Goal: Transaction & Acquisition: Purchase product/service

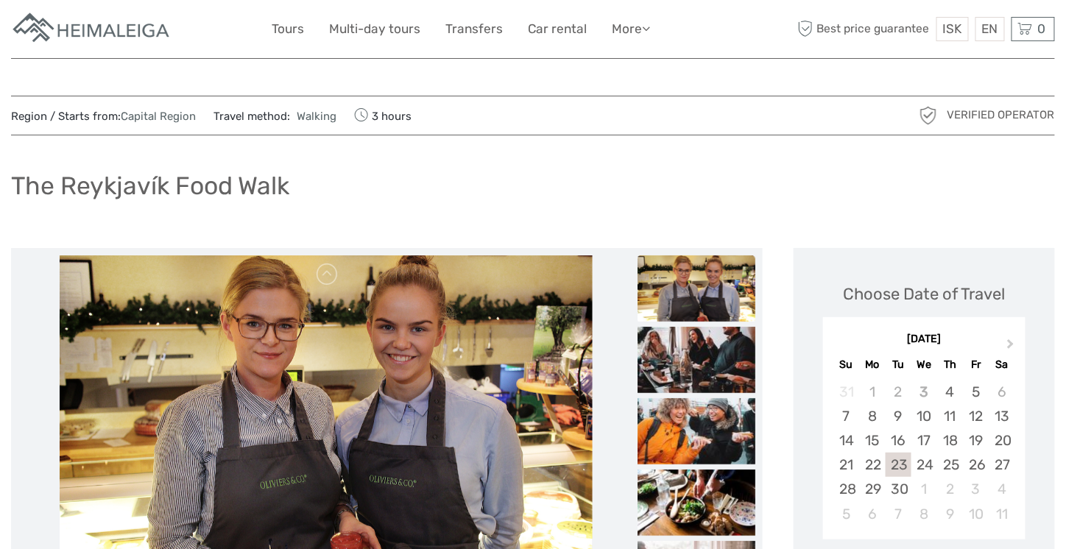
click at [494, 170] on div "The Reykjavík Food Walk" at bounding box center [533, 192] width 1044 height 54
click at [550, 166] on div "The Reykjavík Food Walk" at bounding box center [533, 192] width 1044 height 54
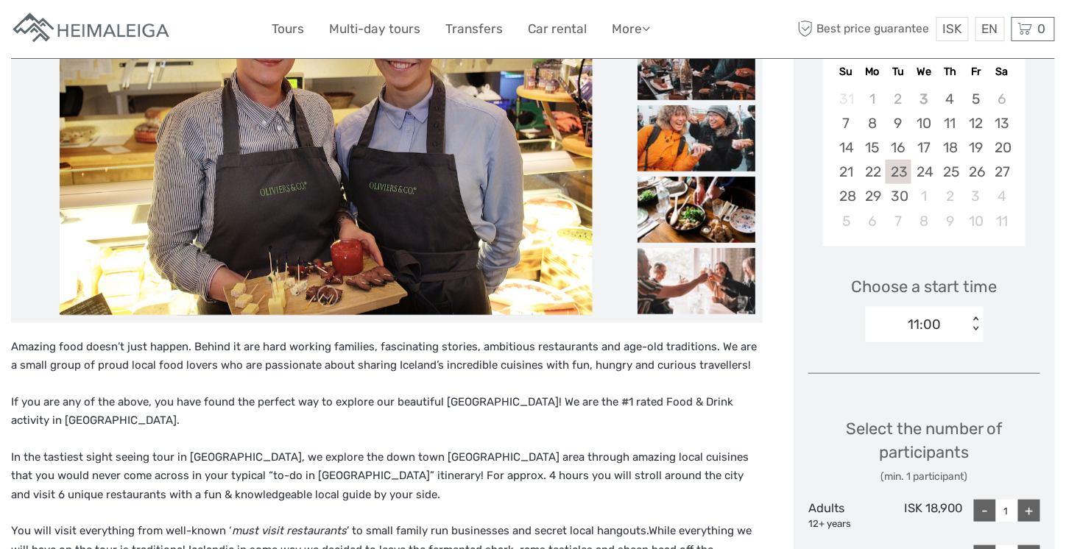
scroll to position [294, 0]
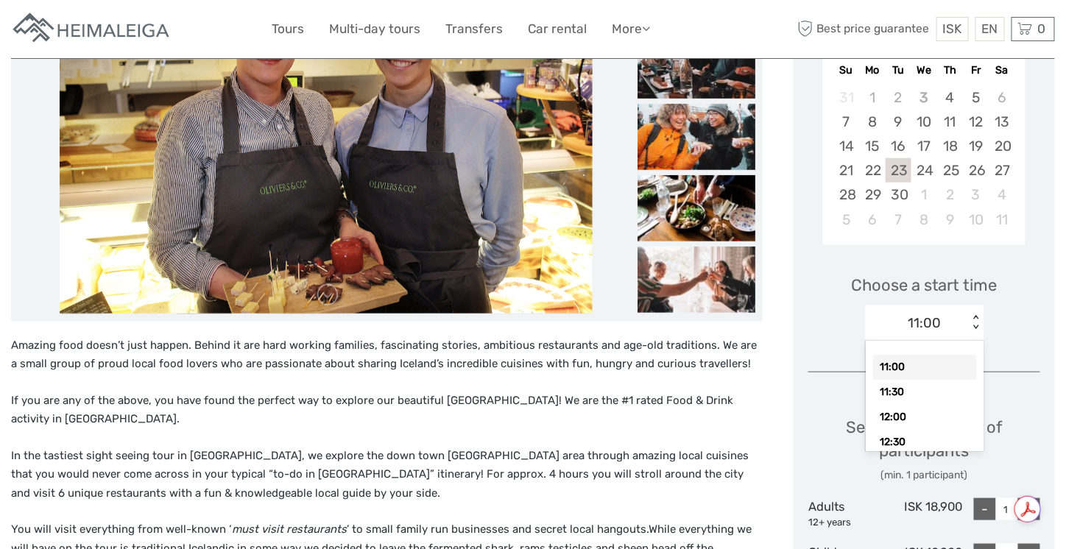
click at [968, 330] on div "< >" at bounding box center [974, 322] width 13 height 15
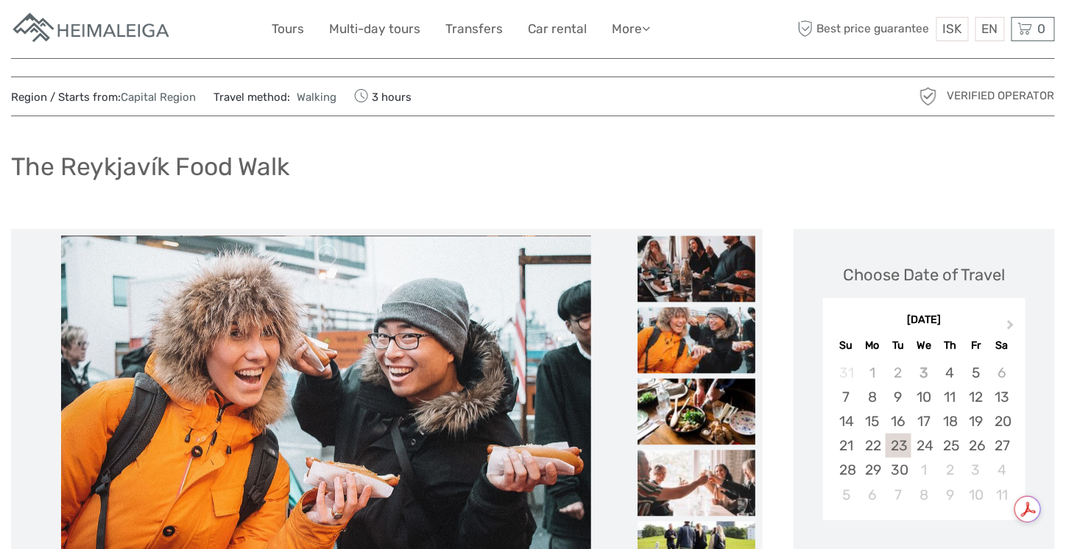
scroll to position [0, 0]
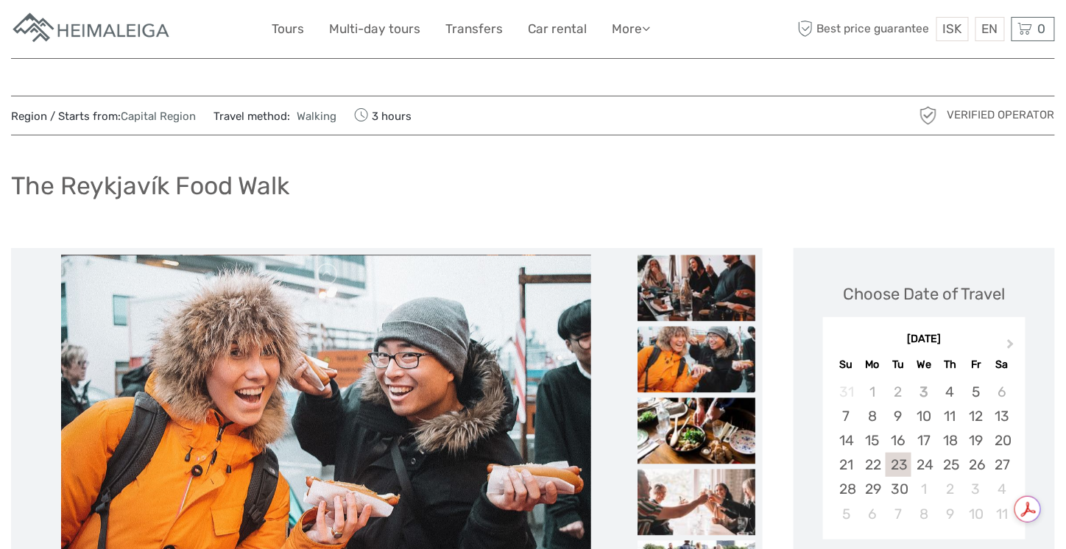
click at [482, 174] on div "The Reykjavík Food Walk" at bounding box center [533, 192] width 1044 height 54
click at [405, 196] on div "The Reykjavík Food Walk" at bounding box center [533, 192] width 1044 height 54
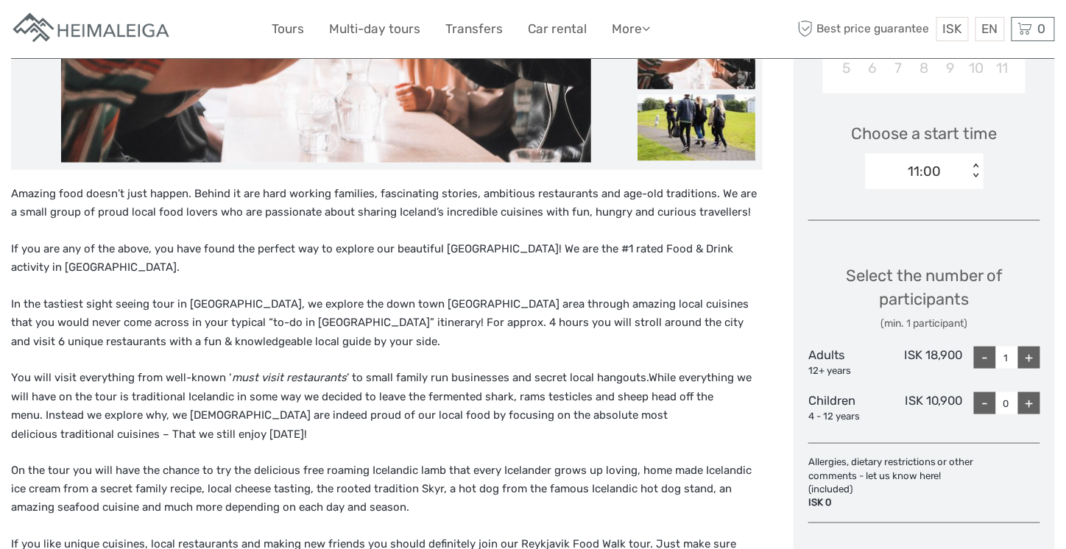
scroll to position [442, 0]
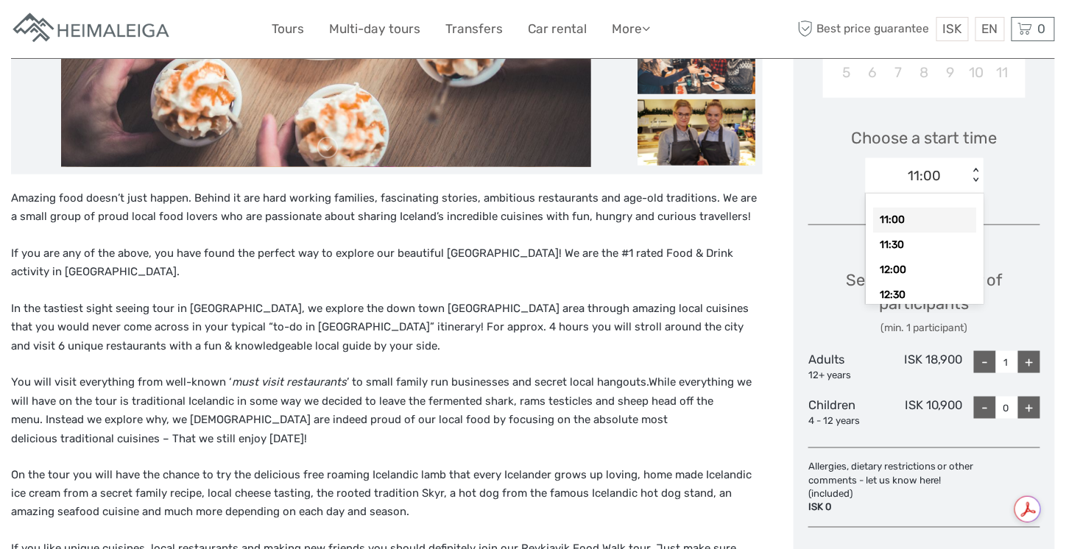
click at [968, 183] on div "< >" at bounding box center [974, 175] width 13 height 15
click at [887, 305] on div "17:30" at bounding box center [924, 292] width 103 height 25
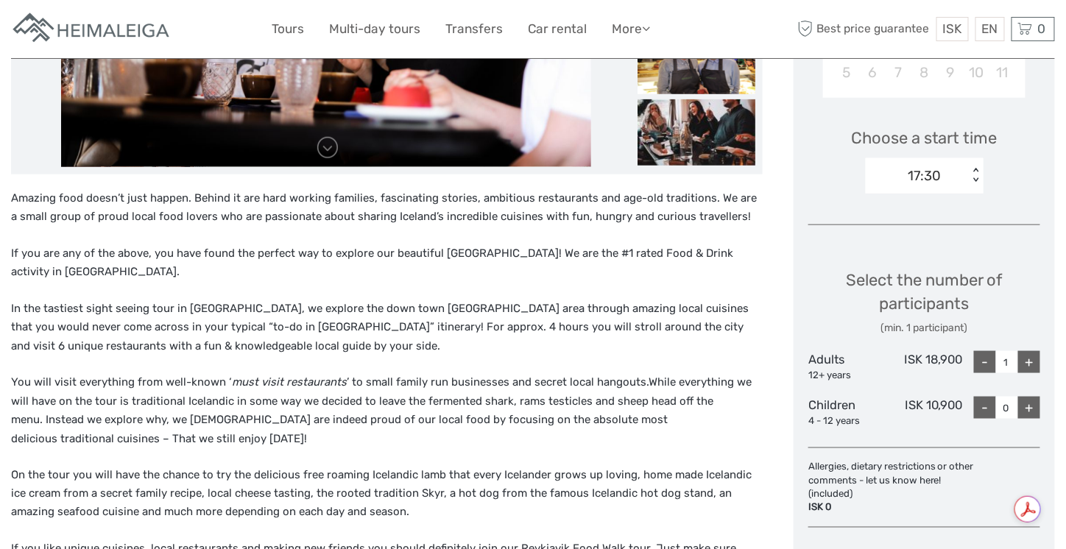
click at [569, 270] on p "If you are any of the above, you have found the perfect way to explore our beau…" at bounding box center [386, 263] width 751 height 38
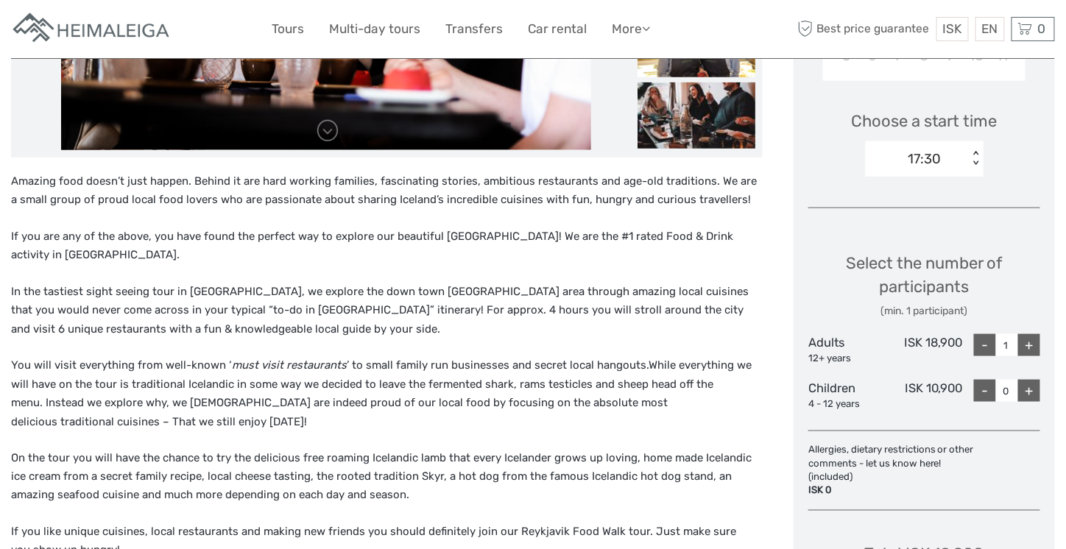
scroll to position [515, 0]
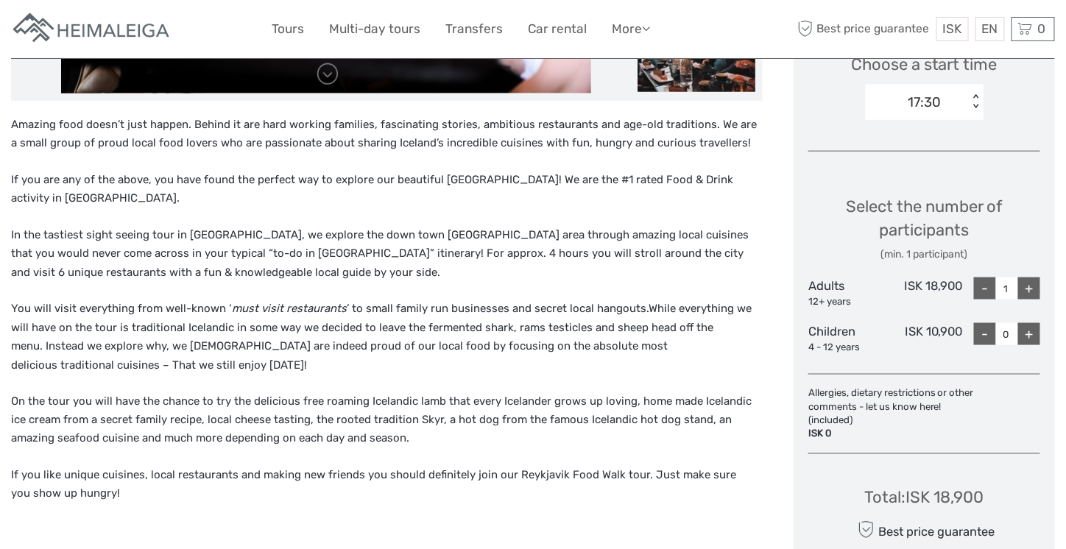
click at [1029, 297] on div "+" at bounding box center [1029, 288] width 22 height 22
click at [993, 300] on div "-" at bounding box center [985, 288] width 22 height 22
type input "3"
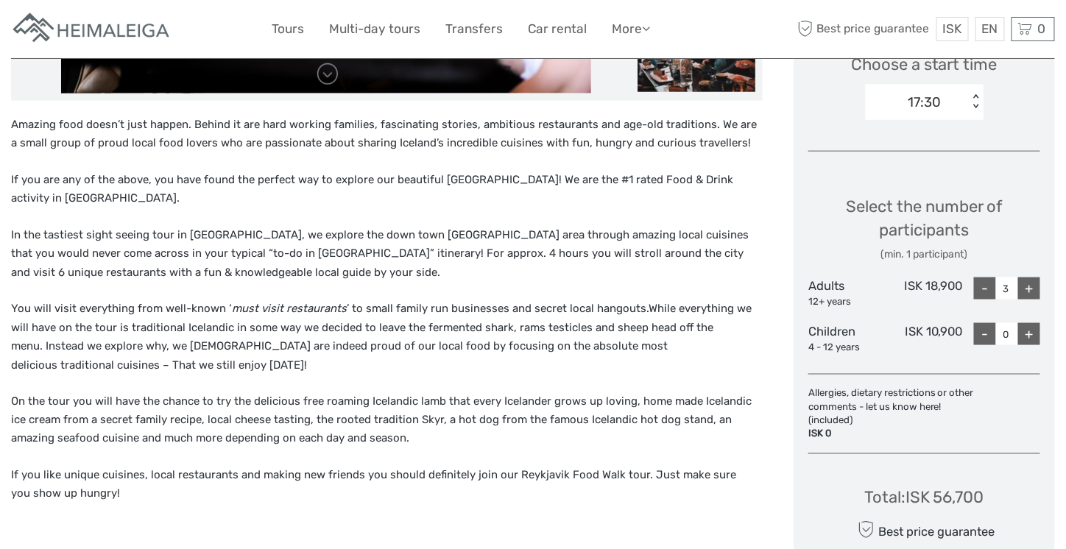
click at [553, 257] on p "In the tastiest sight seeing tour in Iceland, we explore the down town Reykjavi…" at bounding box center [386, 254] width 751 height 57
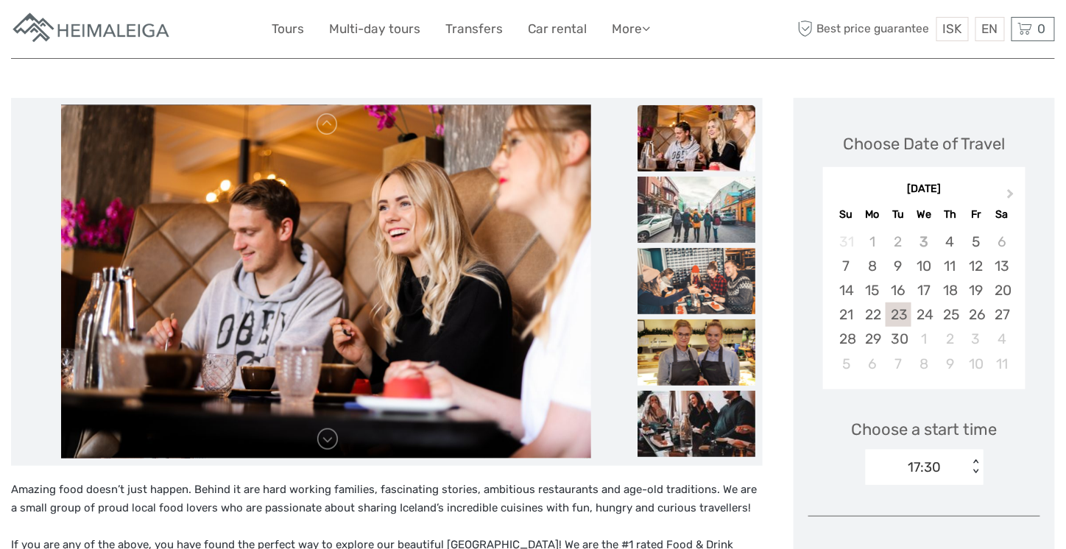
scroll to position [147, 0]
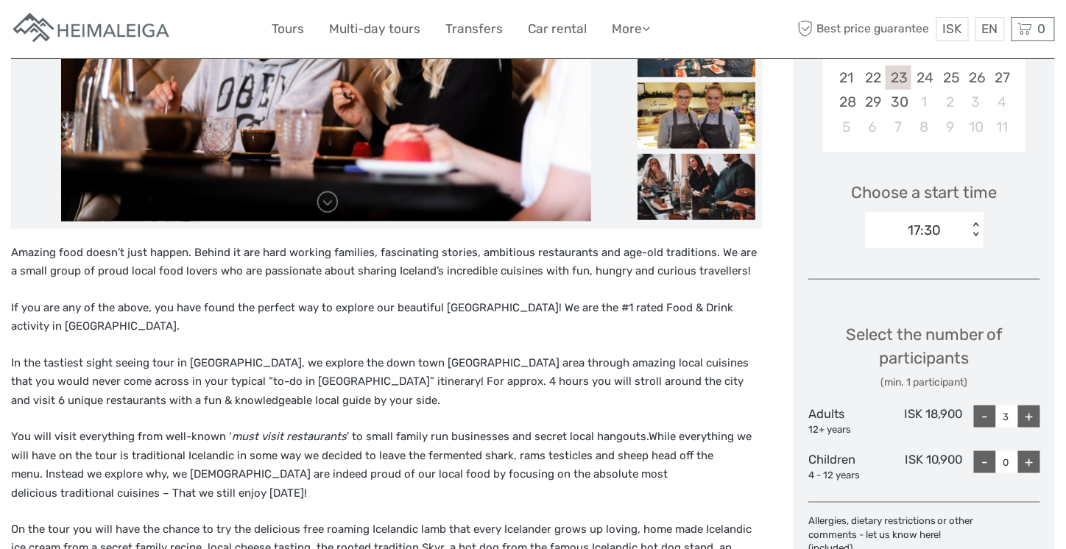
scroll to position [368, 0]
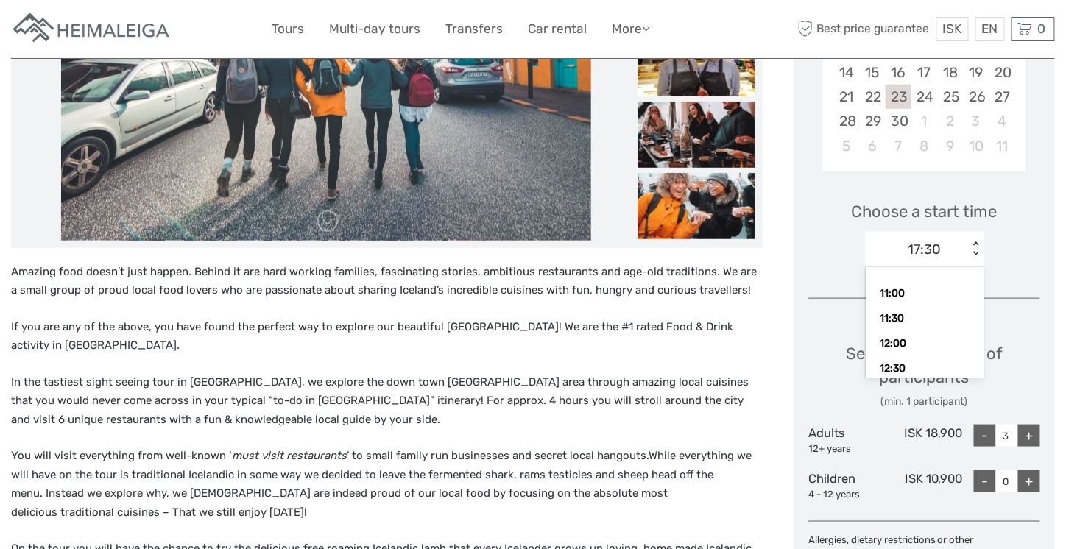
click at [968, 257] on div "< >" at bounding box center [974, 248] width 13 height 15
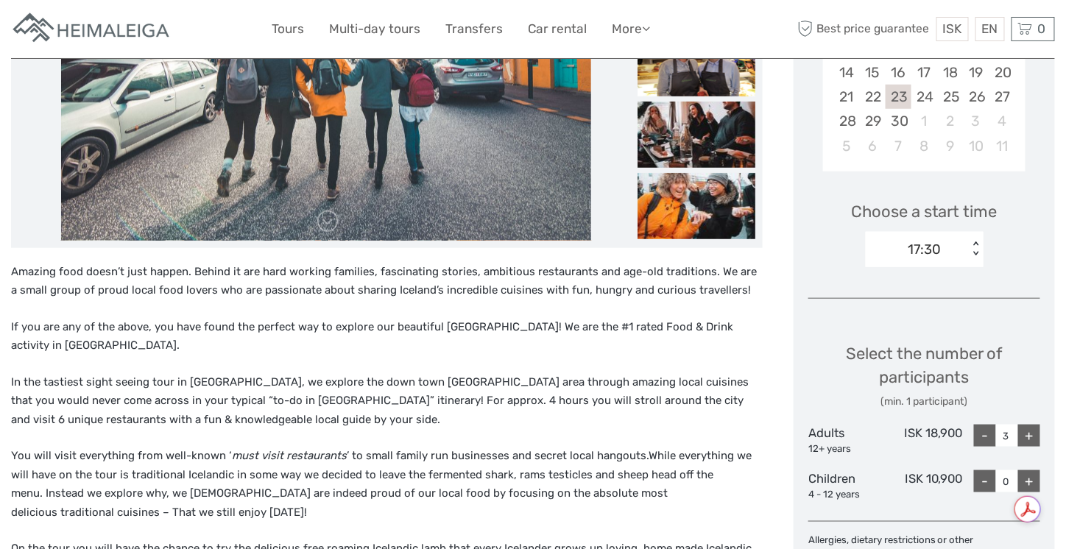
click at [1008, 274] on div "Choose a start time 17:30 < >" at bounding box center [924, 227] width 232 height 94
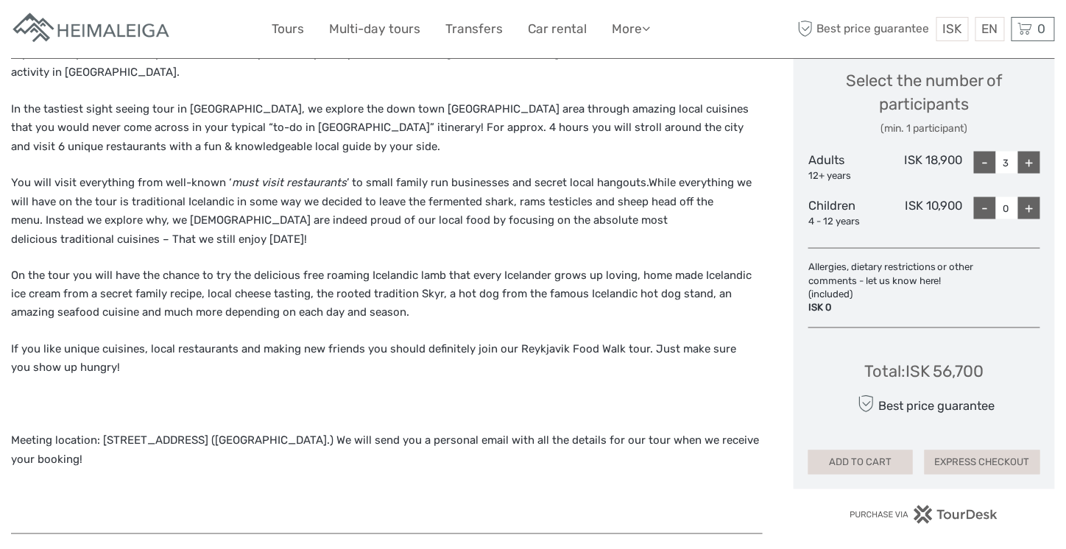
scroll to position [662, 0]
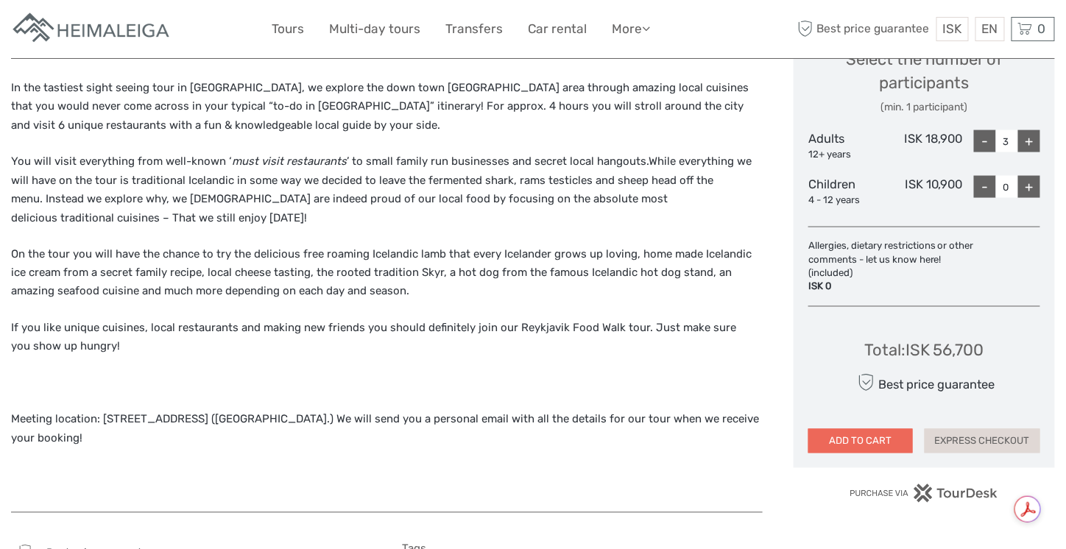
click at [826, 432] on button "ADD TO CART" at bounding box center [860, 441] width 104 height 25
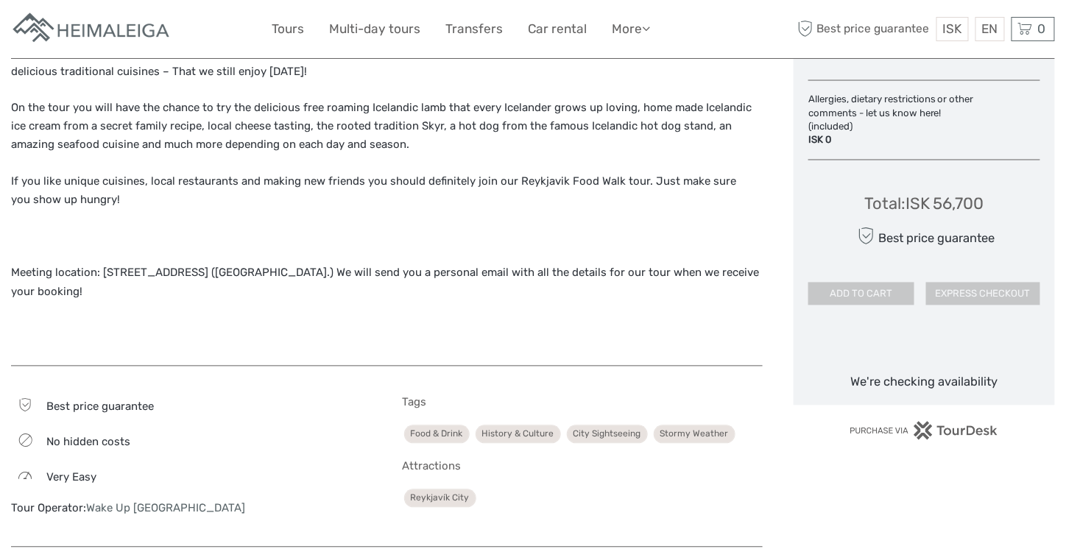
scroll to position [810, 0]
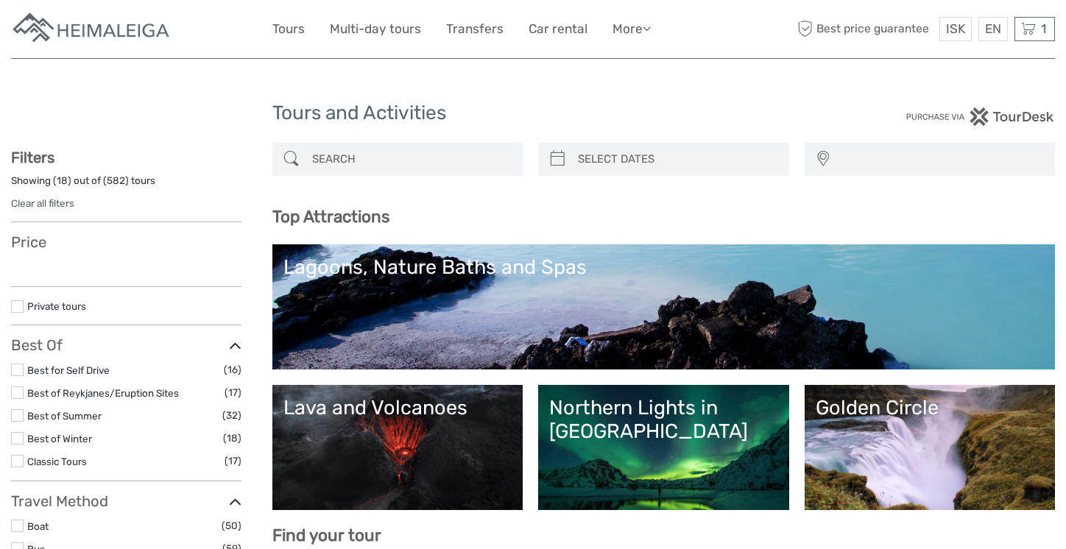
select select
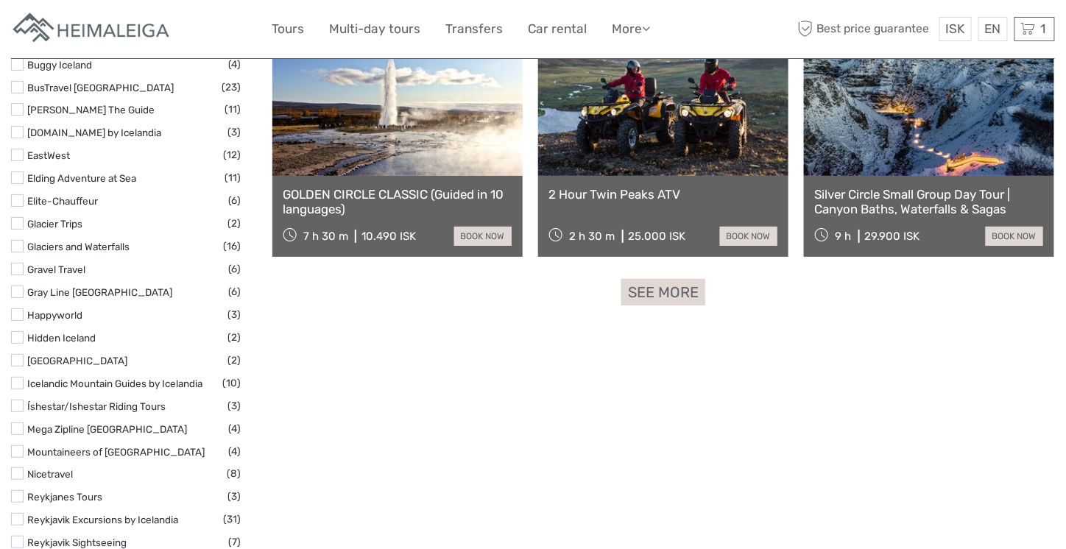
scroll to position [1840, 0]
click at [651, 288] on link "See more" at bounding box center [663, 293] width 84 height 27
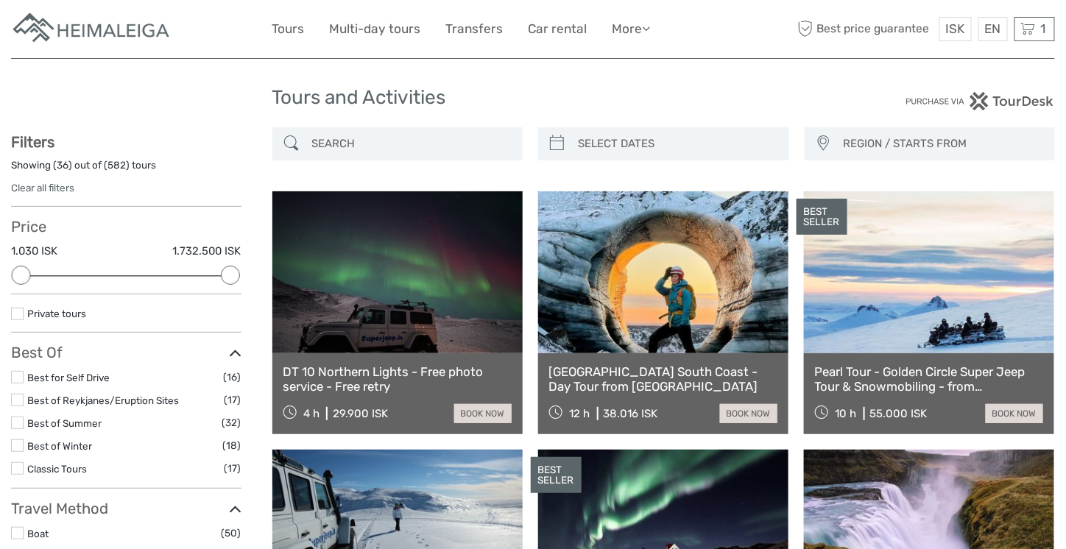
scroll to position [0, 0]
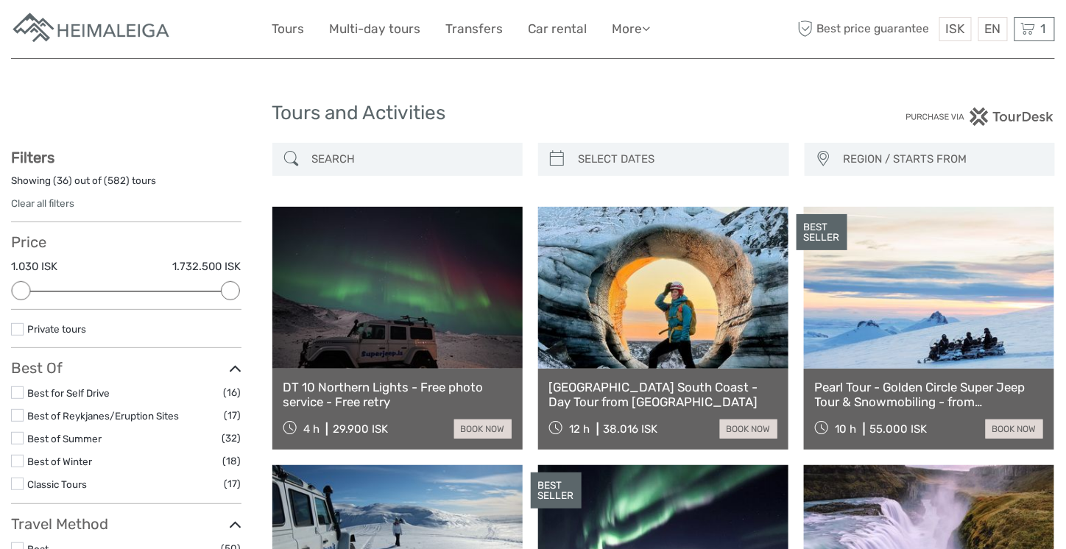
click at [372, 169] on input "search" at bounding box center [411, 159] width 210 height 26
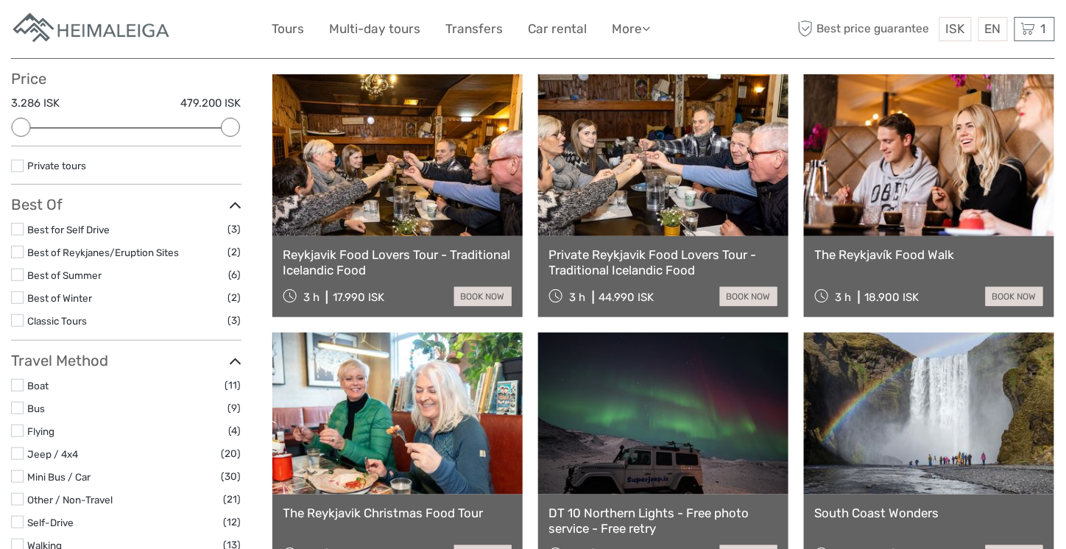
scroll to position [157, 0]
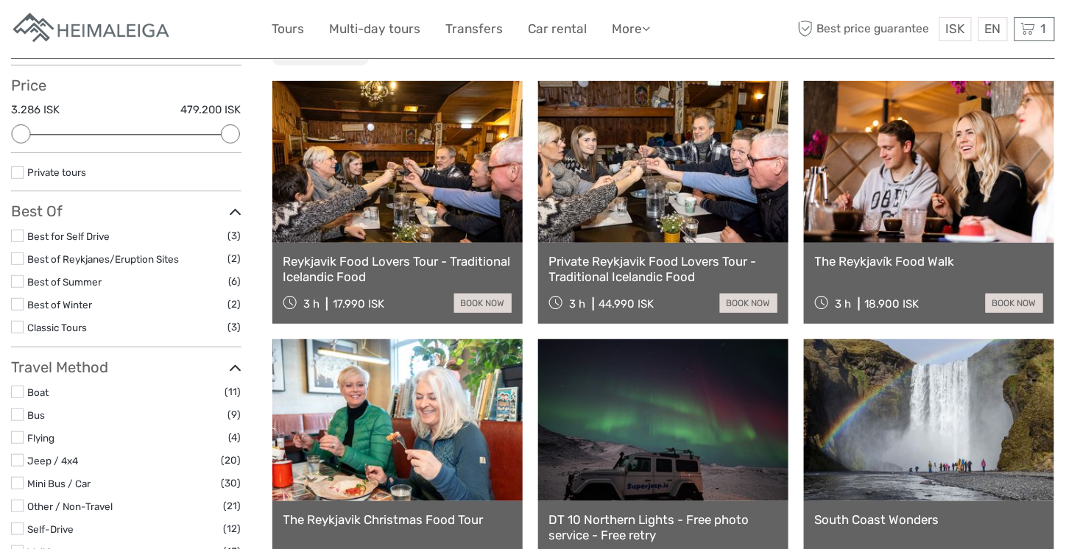
type input "food"
click at [888, 183] on link at bounding box center [929, 162] width 250 height 162
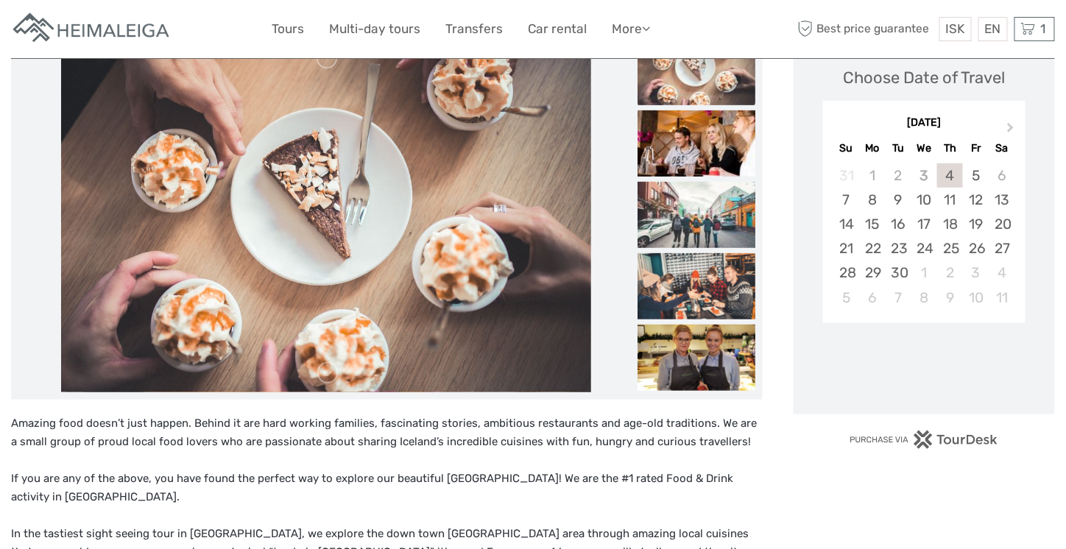
scroll to position [221, 0]
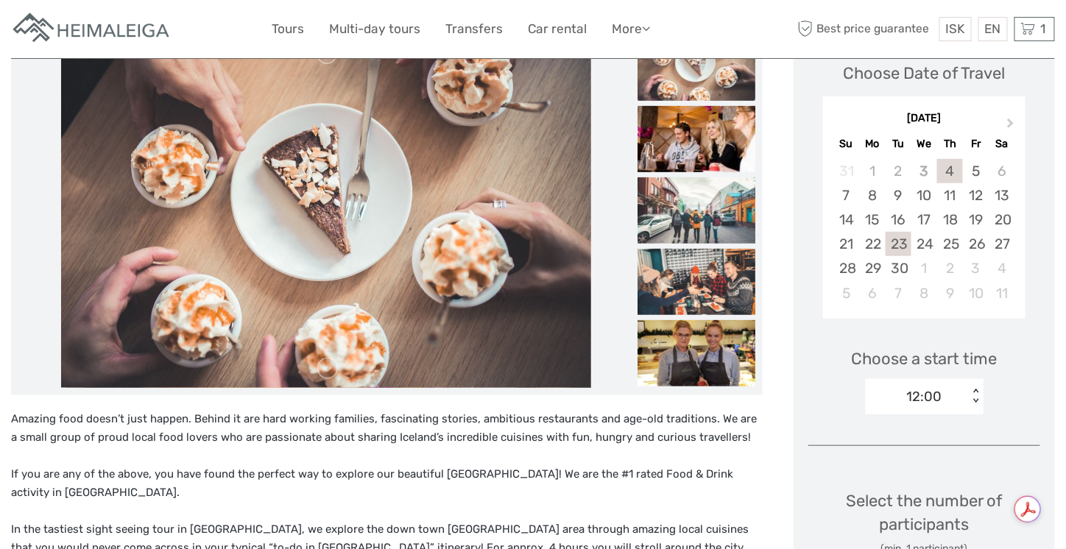
click at [885, 256] on div "23" at bounding box center [898, 244] width 26 height 24
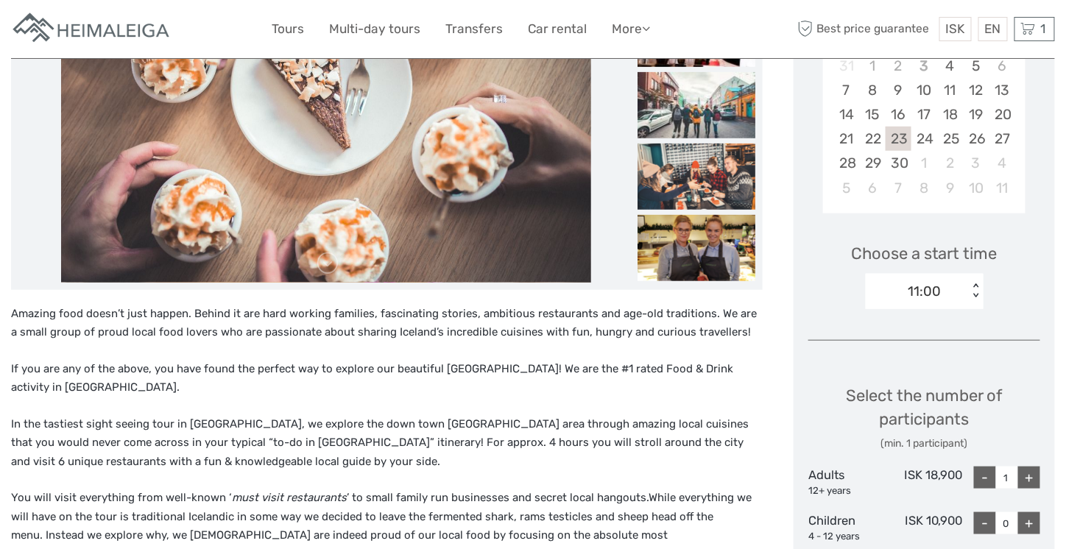
scroll to position [442, 0]
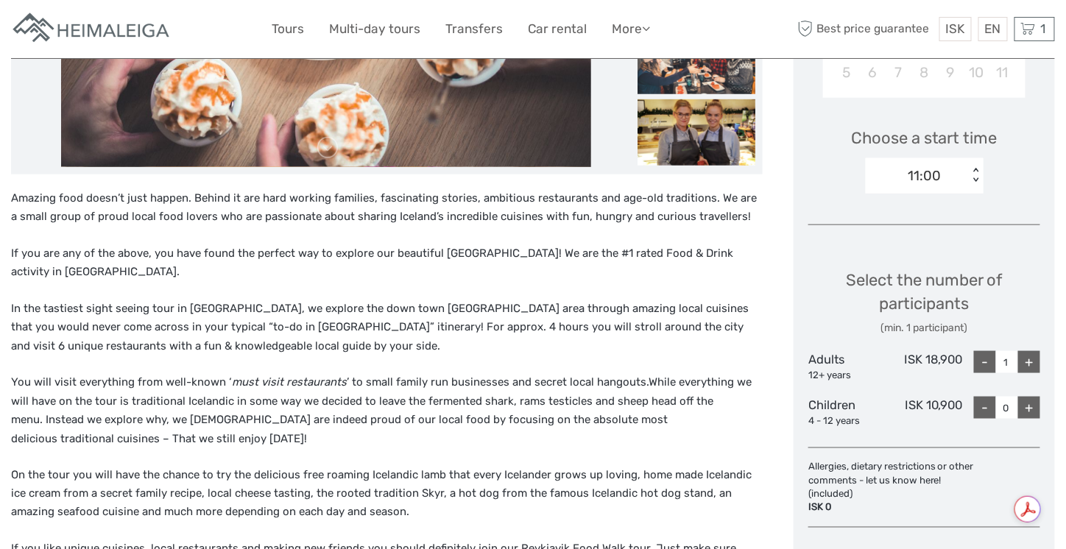
click at [1025, 372] on div "+" at bounding box center [1029, 362] width 22 height 22
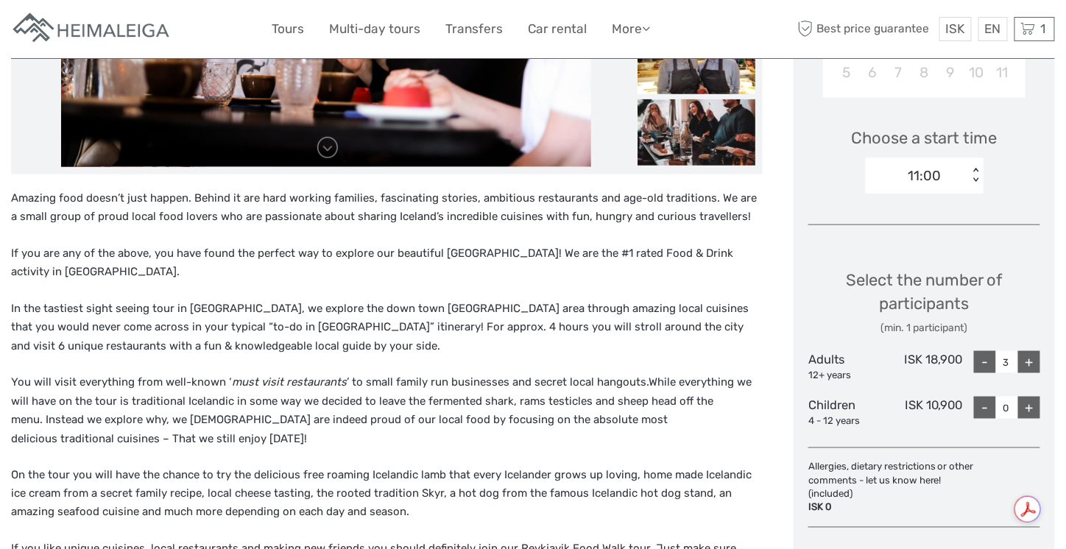
click at [968, 183] on div "< >" at bounding box center [974, 175] width 13 height 15
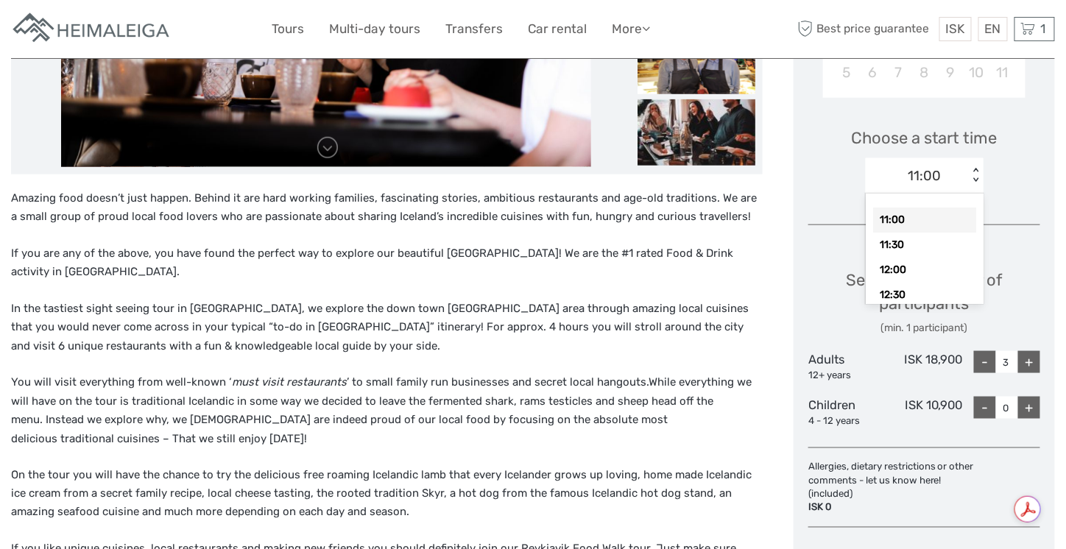
scroll to position [178, 0]
click at [892, 305] on div "17:30" at bounding box center [924, 292] width 103 height 25
type input "1"
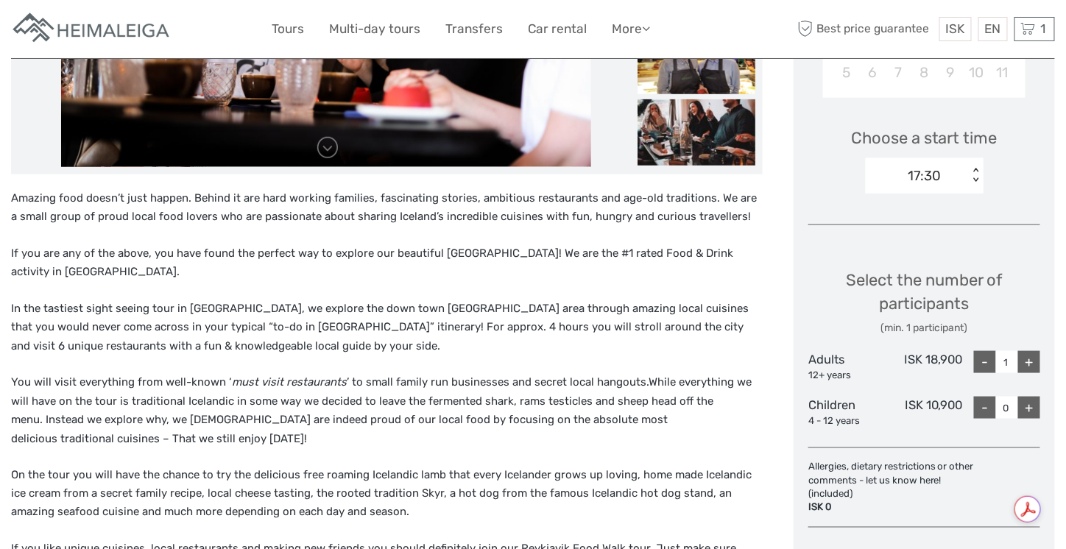
click at [581, 301] on div "Amazing food doesn’t just happen. Behind it are hard working families, fascinat…" at bounding box center [386, 453] width 751 height 529
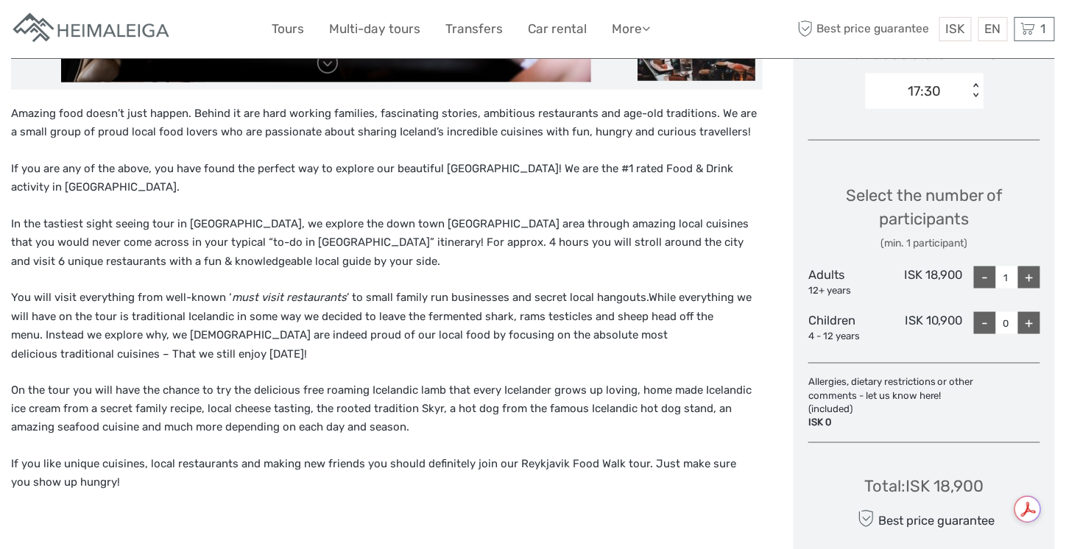
scroll to position [662, 0]
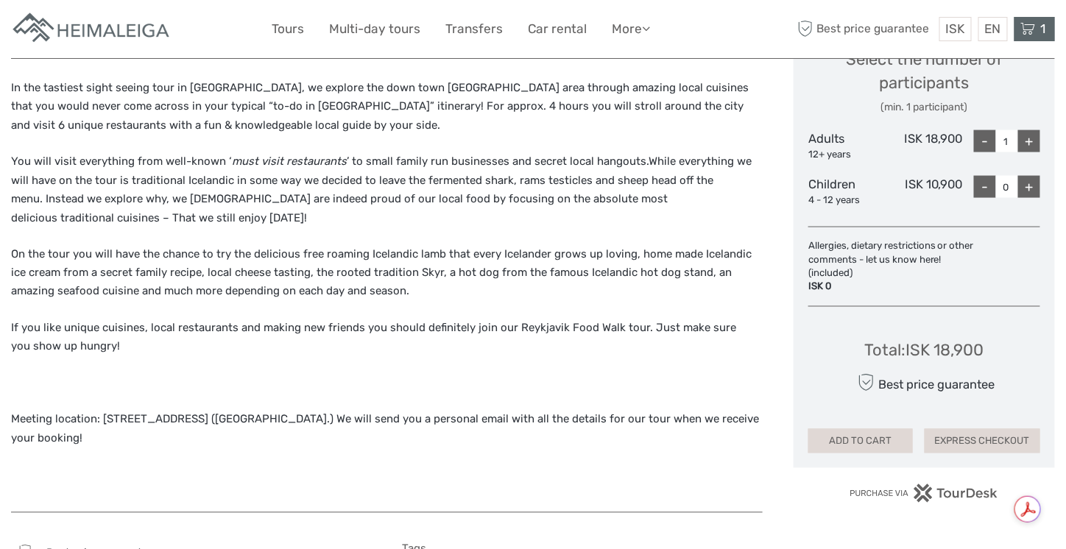
click at [1046, 26] on span "1" at bounding box center [1043, 28] width 10 height 15
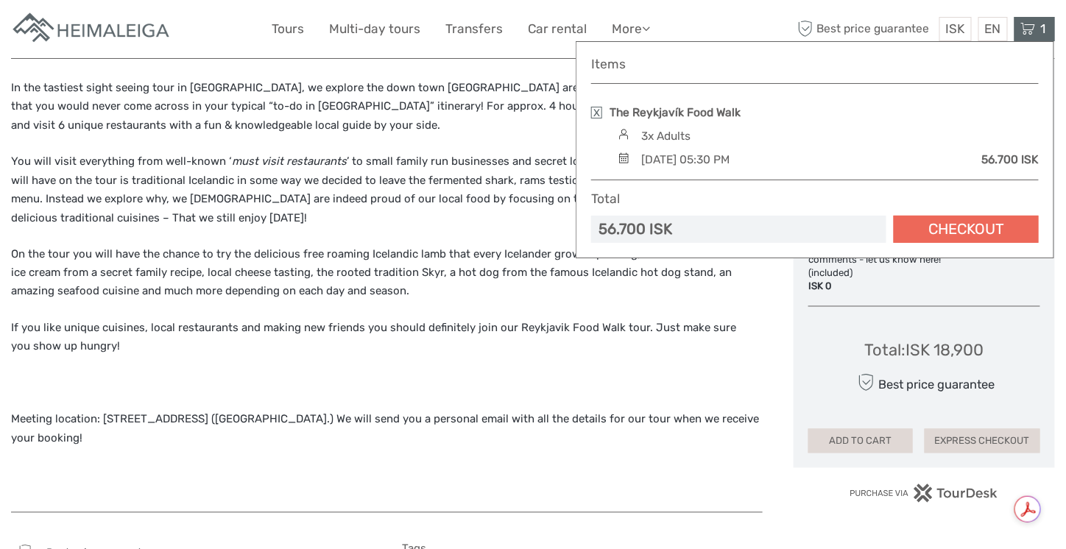
click at [950, 225] on link "Checkout" at bounding box center [965, 229] width 145 height 27
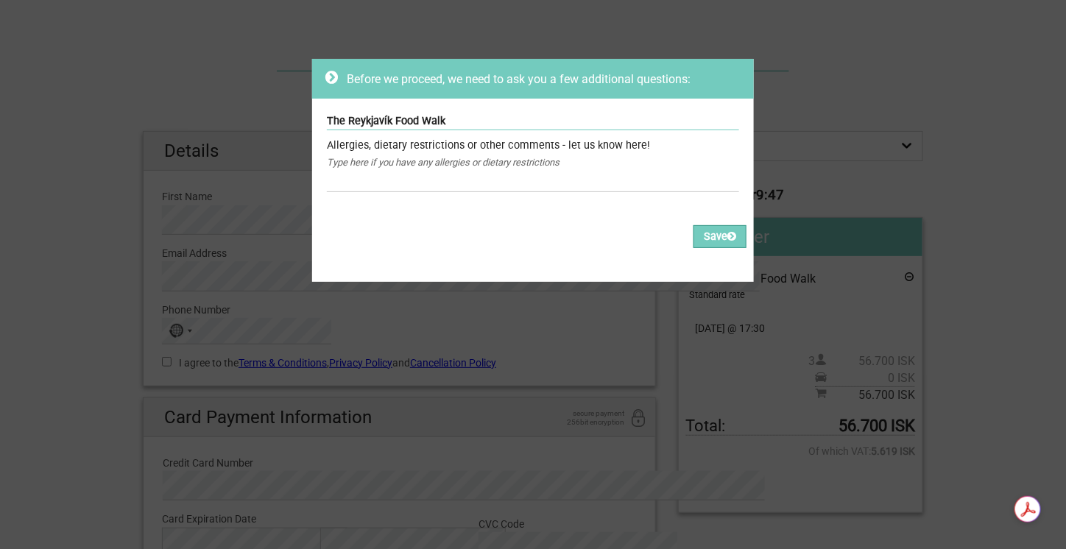
click at [431, 171] on div "Type here if you have any allergies or dietary restrictions" at bounding box center [533, 163] width 412 height 16
click at [398, 171] on div "Type here if you have any allergies or dietary restrictions" at bounding box center [533, 163] width 412 height 16
click at [374, 210] on div "The Reykjavík Food Walk Allergies, dietary restrictions or other comments - let…" at bounding box center [533, 155] width 442 height 112
click at [362, 154] on div "Allergies, dietary restrictions or other comments - let us know here!" at bounding box center [533, 146] width 412 height 16
click at [701, 248] on button "Save" at bounding box center [719, 236] width 53 height 23
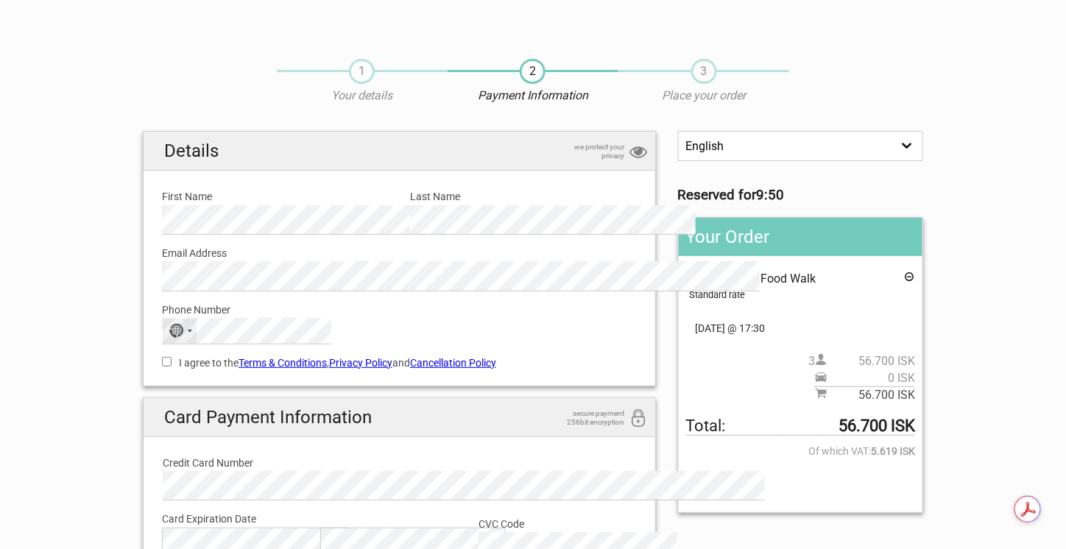
click at [163, 343] on div "No country selected" at bounding box center [180, 331] width 34 height 24
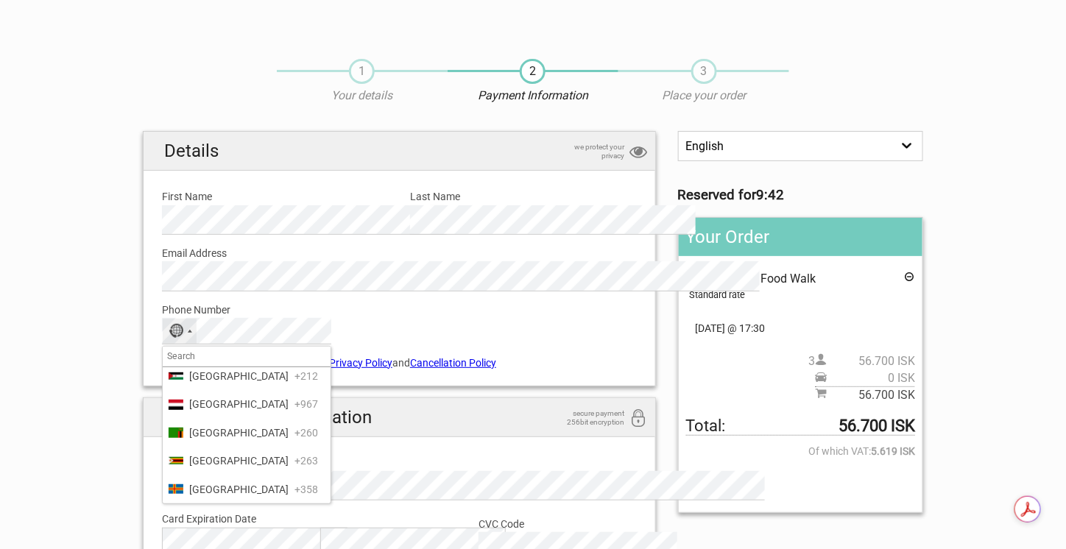
scroll to position [8021, 0]
click at [189, 158] on span "United States" at bounding box center [238, 150] width 99 height 16
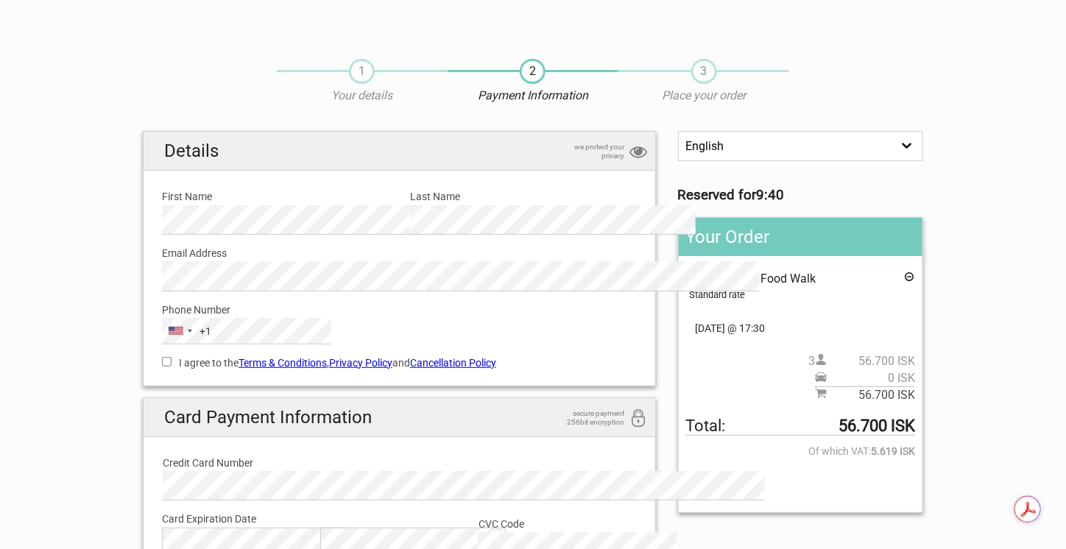
click at [162, 366] on input "I agree to the Terms & Conditions , Privacy Policy and Cancellation Policy" at bounding box center [167, 362] width 10 height 10
checkbox input "true"
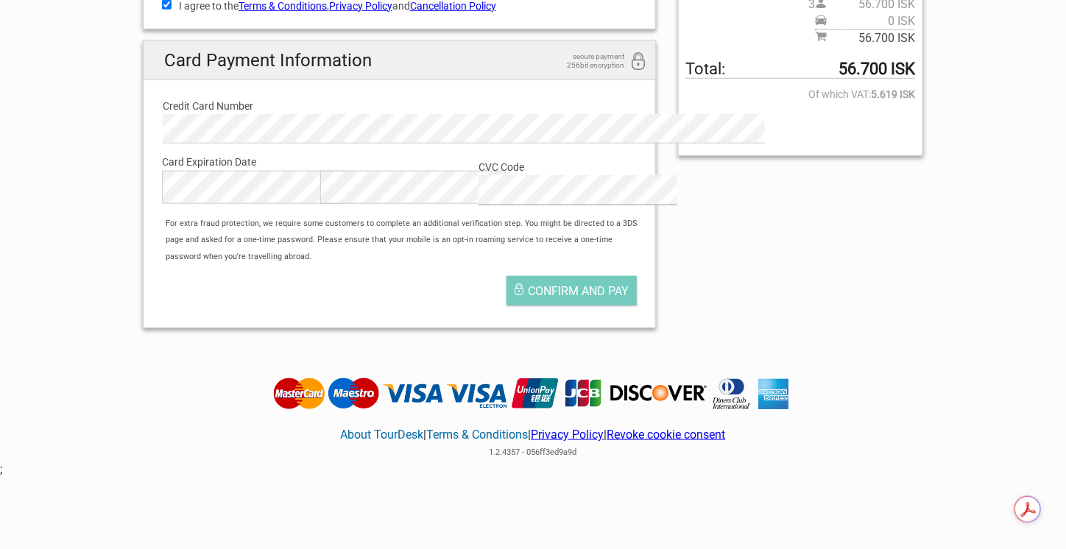
scroll to position [368, 0]
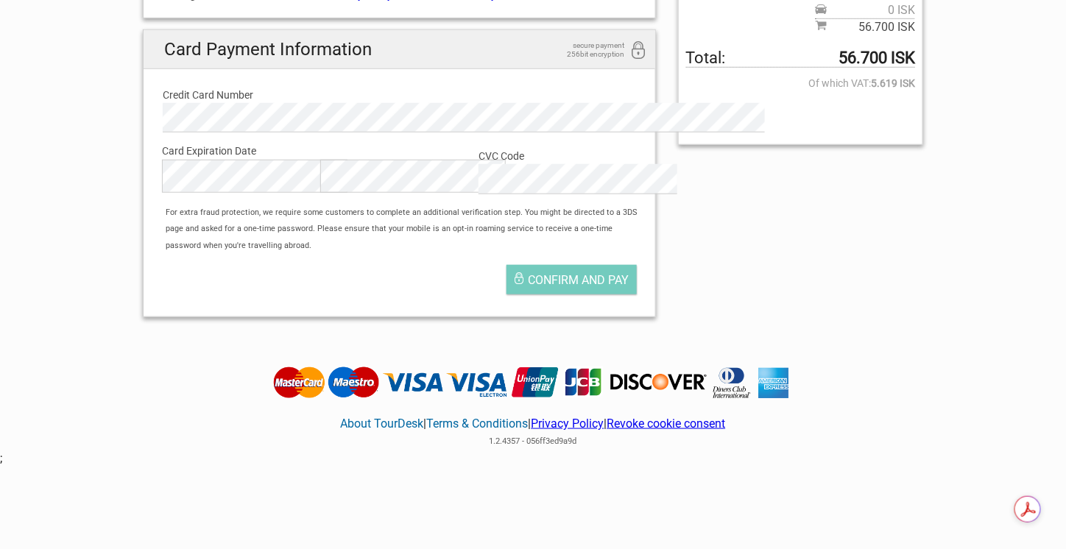
click at [207, 254] on div "For extra fraud protection, we require some customers to complete an additional…" at bounding box center [406, 229] width 497 height 49
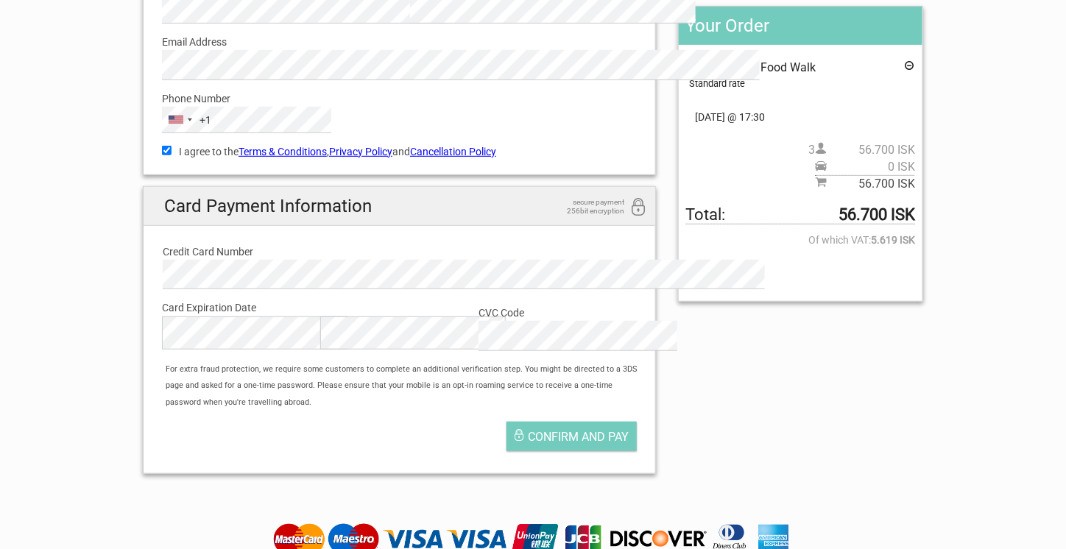
scroll to position [294, 0]
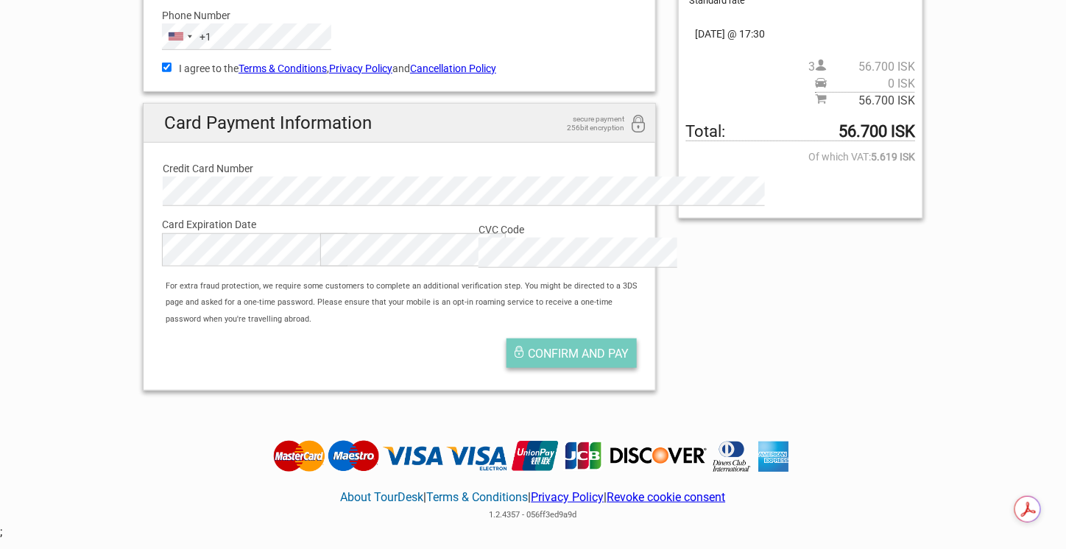
click at [586, 361] on span "Confirm and pay" at bounding box center [578, 354] width 101 height 14
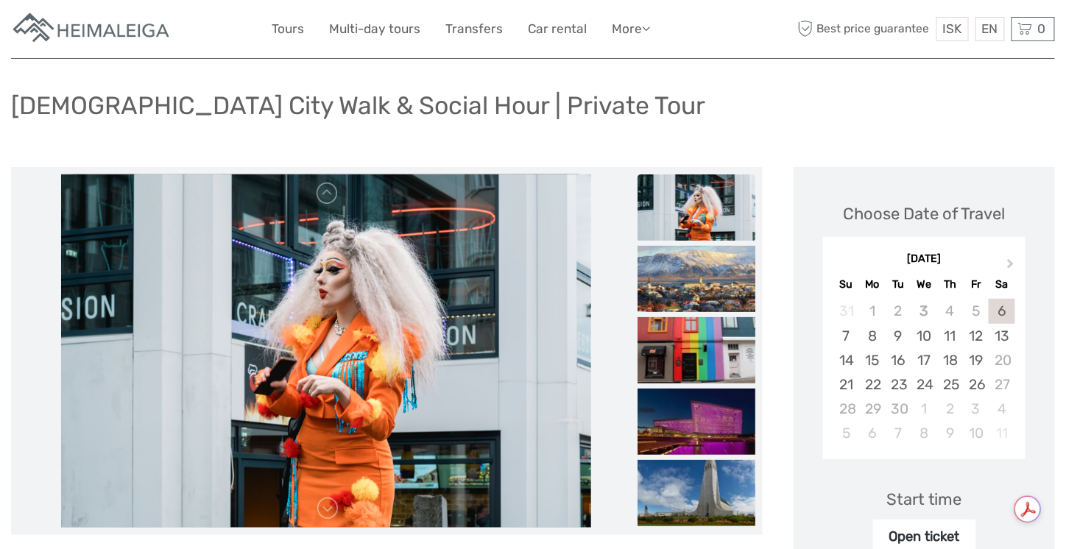
scroll to position [74, 0]
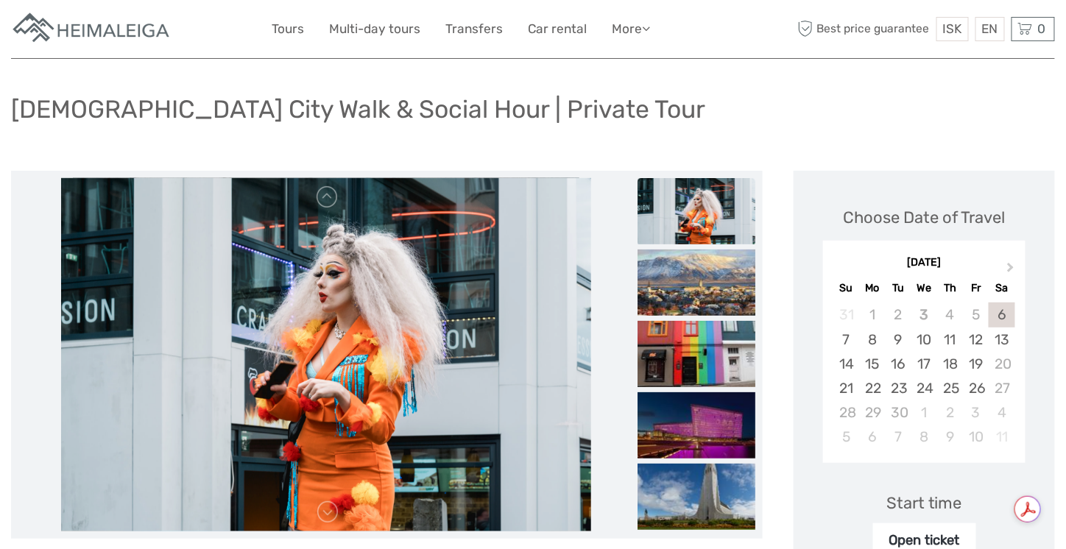
click at [570, 114] on div "[DEMOGRAPHIC_DATA] City Walk & Social Hour | Private Tour" at bounding box center [533, 115] width 1044 height 54
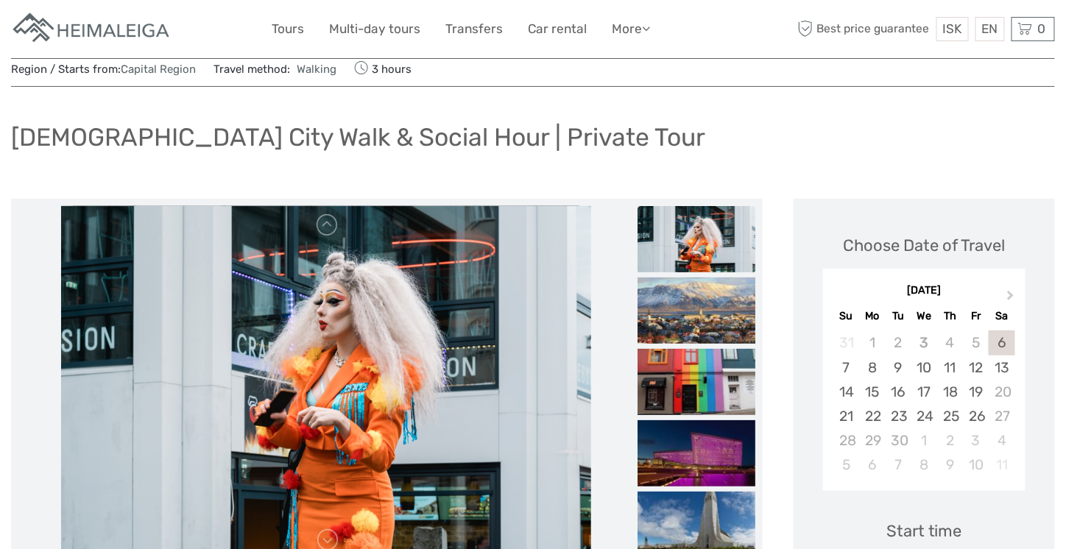
scroll to position [0, 0]
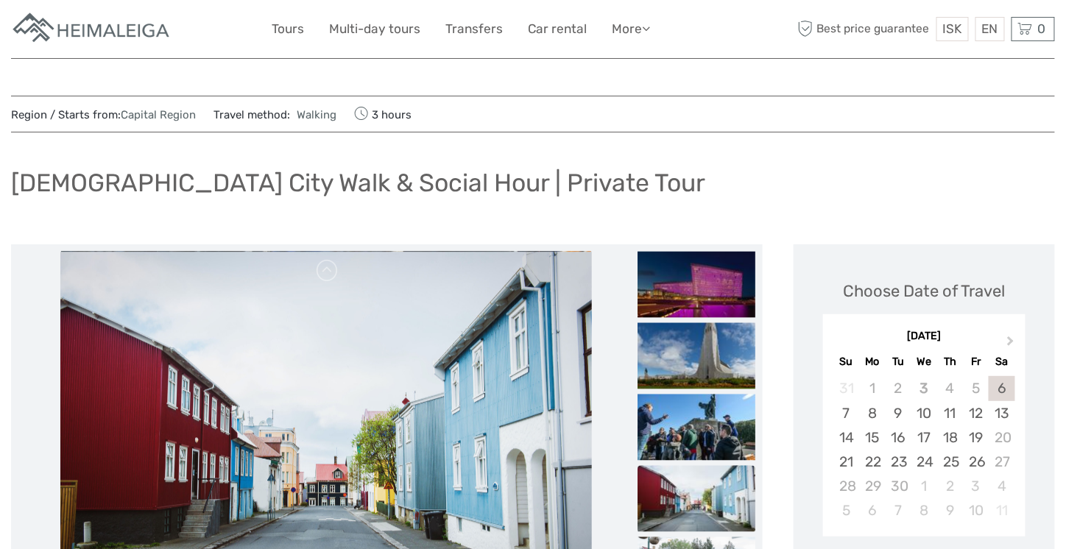
click at [689, 169] on div "[DEMOGRAPHIC_DATA] City Walk & Social Hour | Private Tour" at bounding box center [533, 189] width 1044 height 54
click at [727, 185] on div "[DEMOGRAPHIC_DATA] City Walk & Social Hour | Private Tour" at bounding box center [533, 189] width 1044 height 54
click at [609, 177] on div "[DEMOGRAPHIC_DATA] City Walk & Social Hour | Private Tour" at bounding box center [533, 189] width 1044 height 54
click at [652, 180] on div "[DEMOGRAPHIC_DATA] City Walk & Social Hour | Private Tour" at bounding box center [533, 189] width 1044 height 54
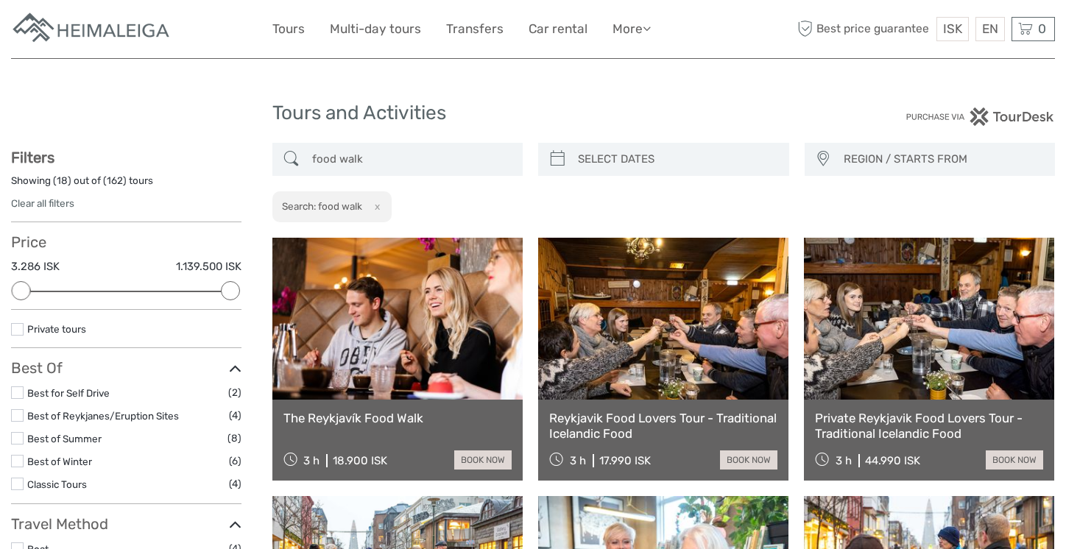
select select
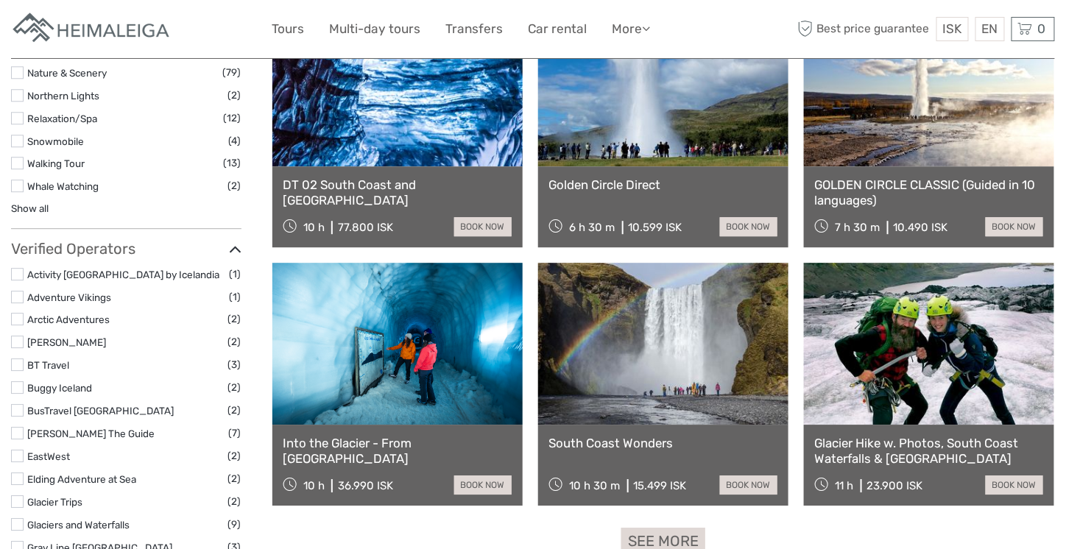
scroll to position [1398, 0]
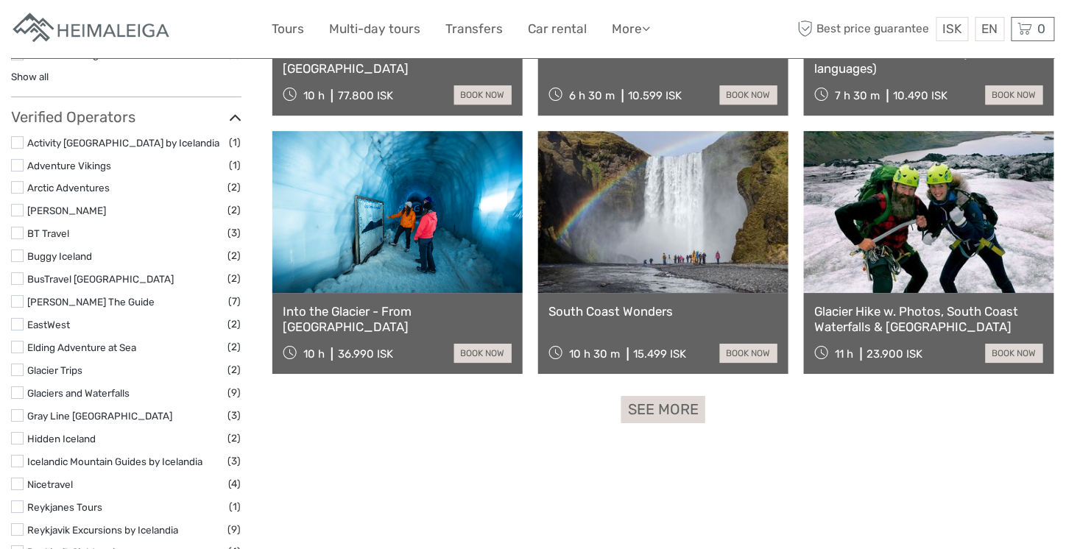
click at [651, 407] on link "See more" at bounding box center [663, 409] width 84 height 27
